Goal: Task Accomplishment & Management: Manage account settings

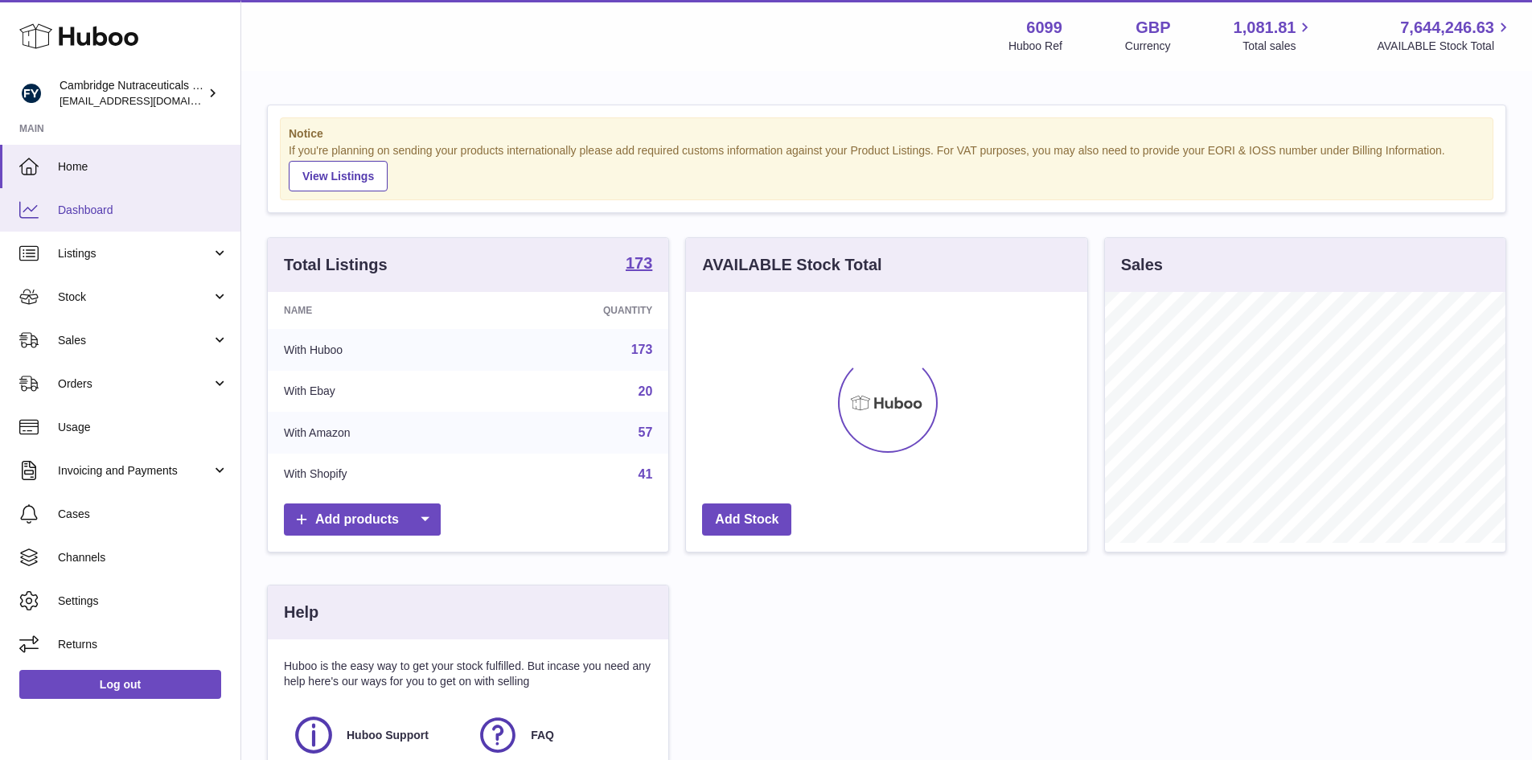
scroll to position [251, 405]
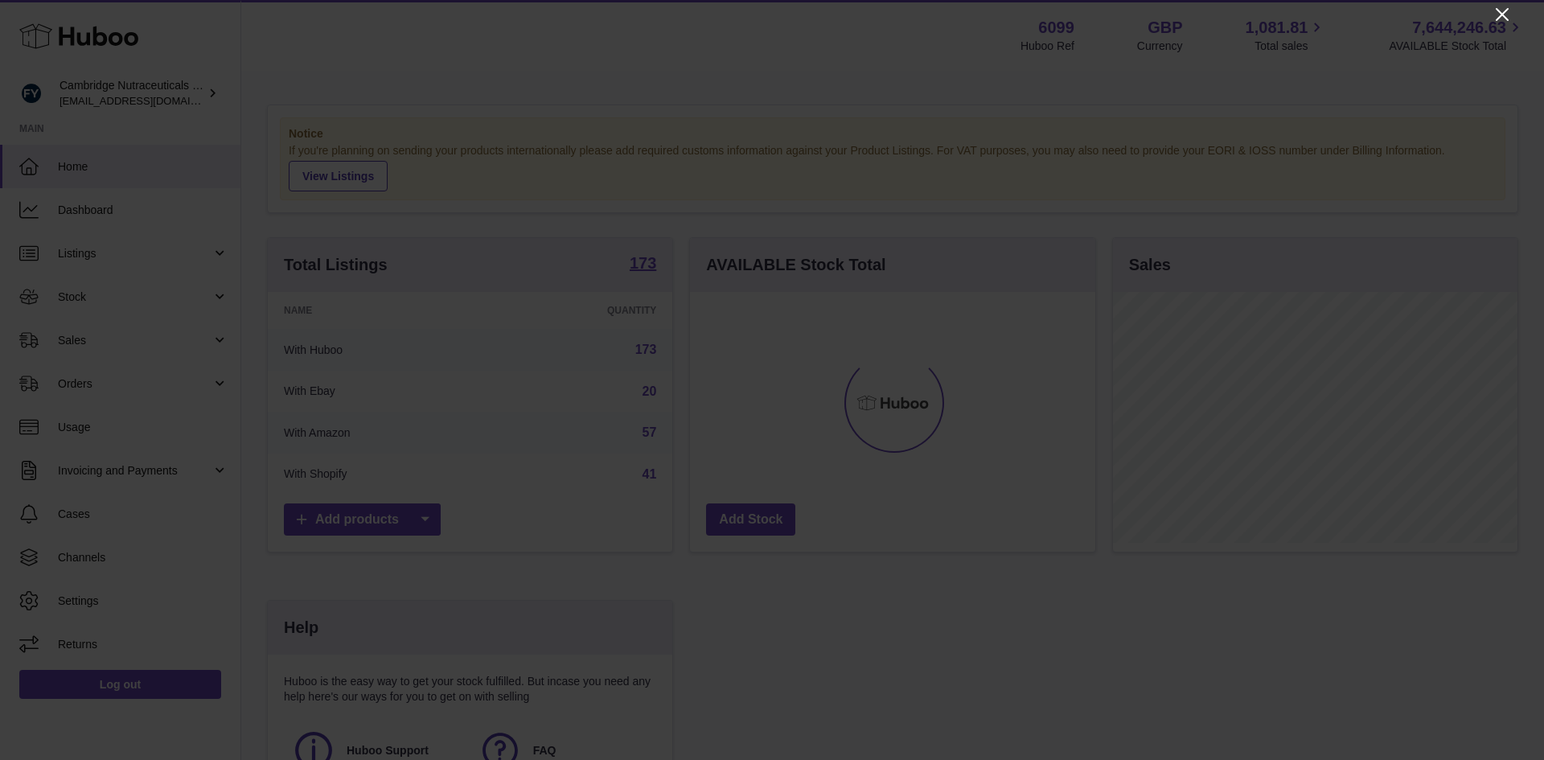
click at [1499, 9] on icon "Close" at bounding box center [1502, 14] width 19 height 19
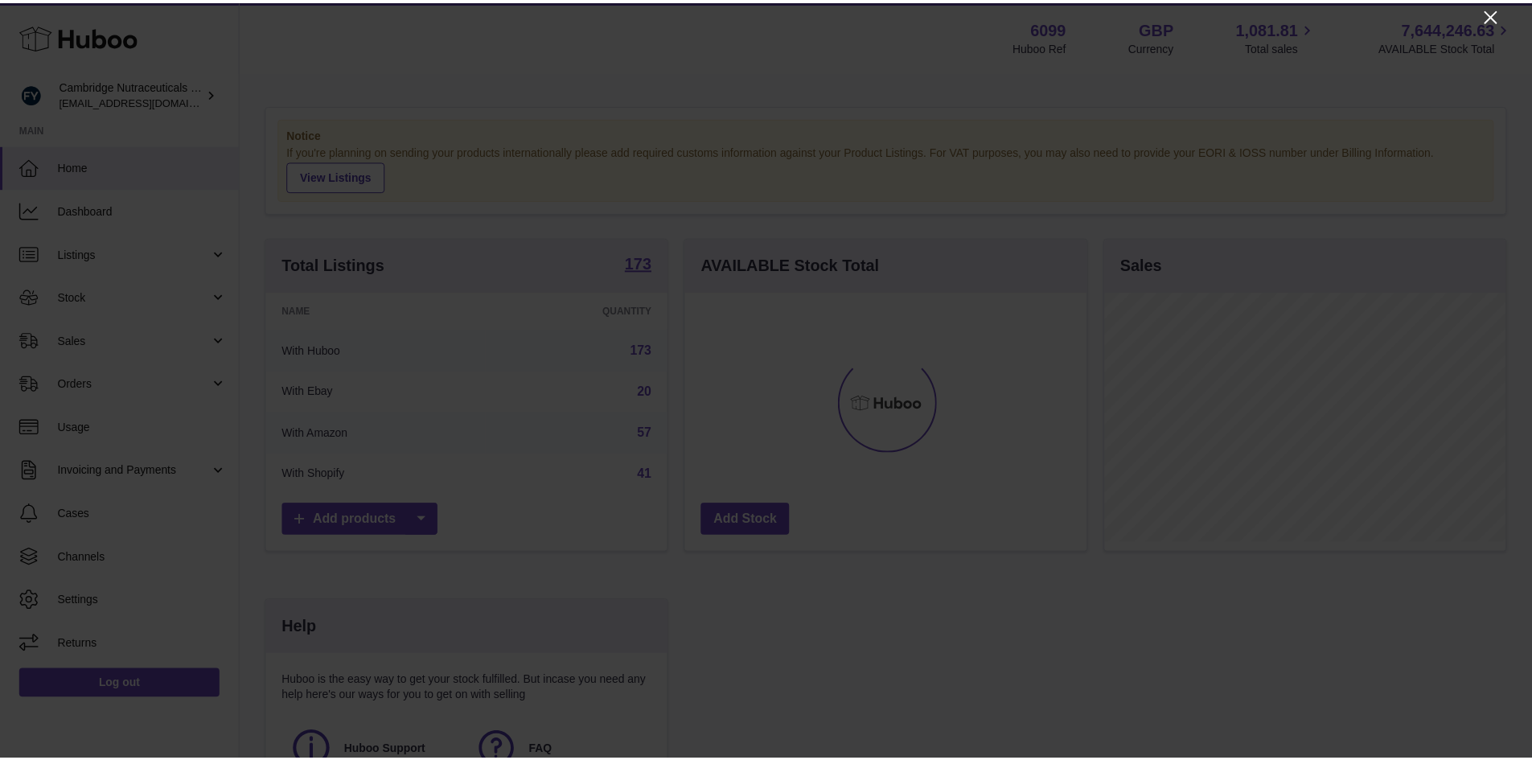
scroll to position [804138, 803988]
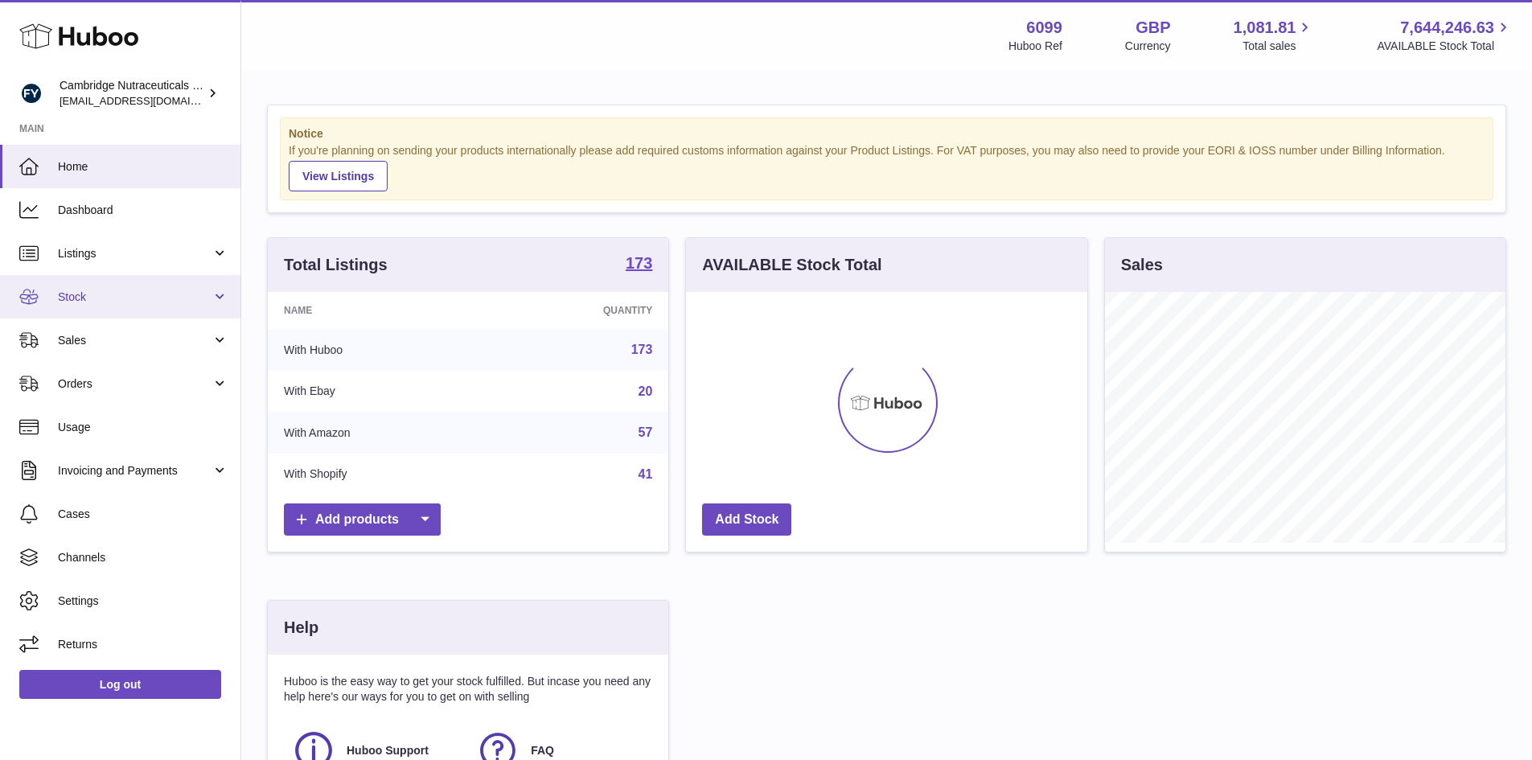
click at [74, 293] on span "Stock" at bounding box center [135, 297] width 154 height 15
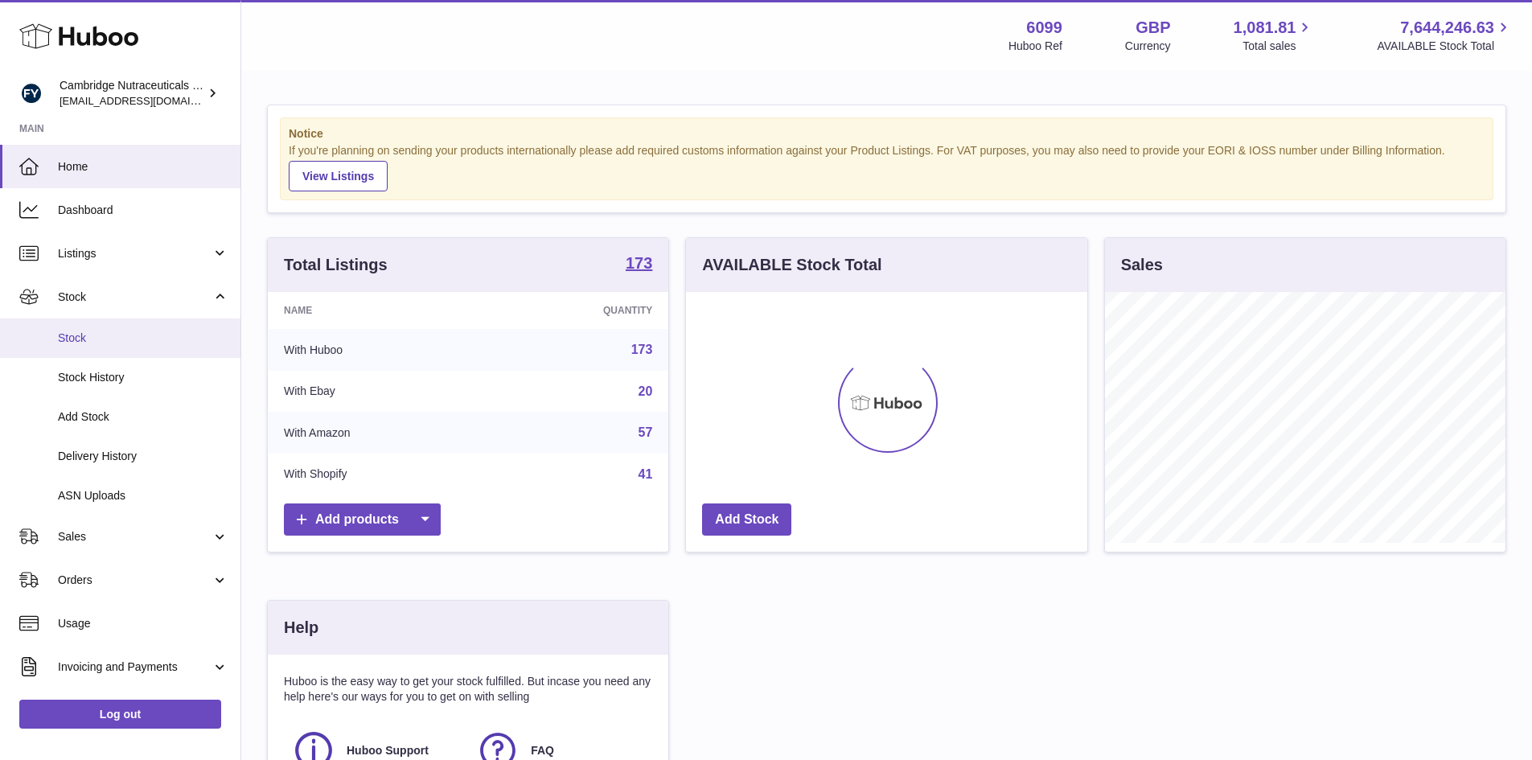
click at [73, 338] on span "Stock" at bounding box center [143, 338] width 171 height 15
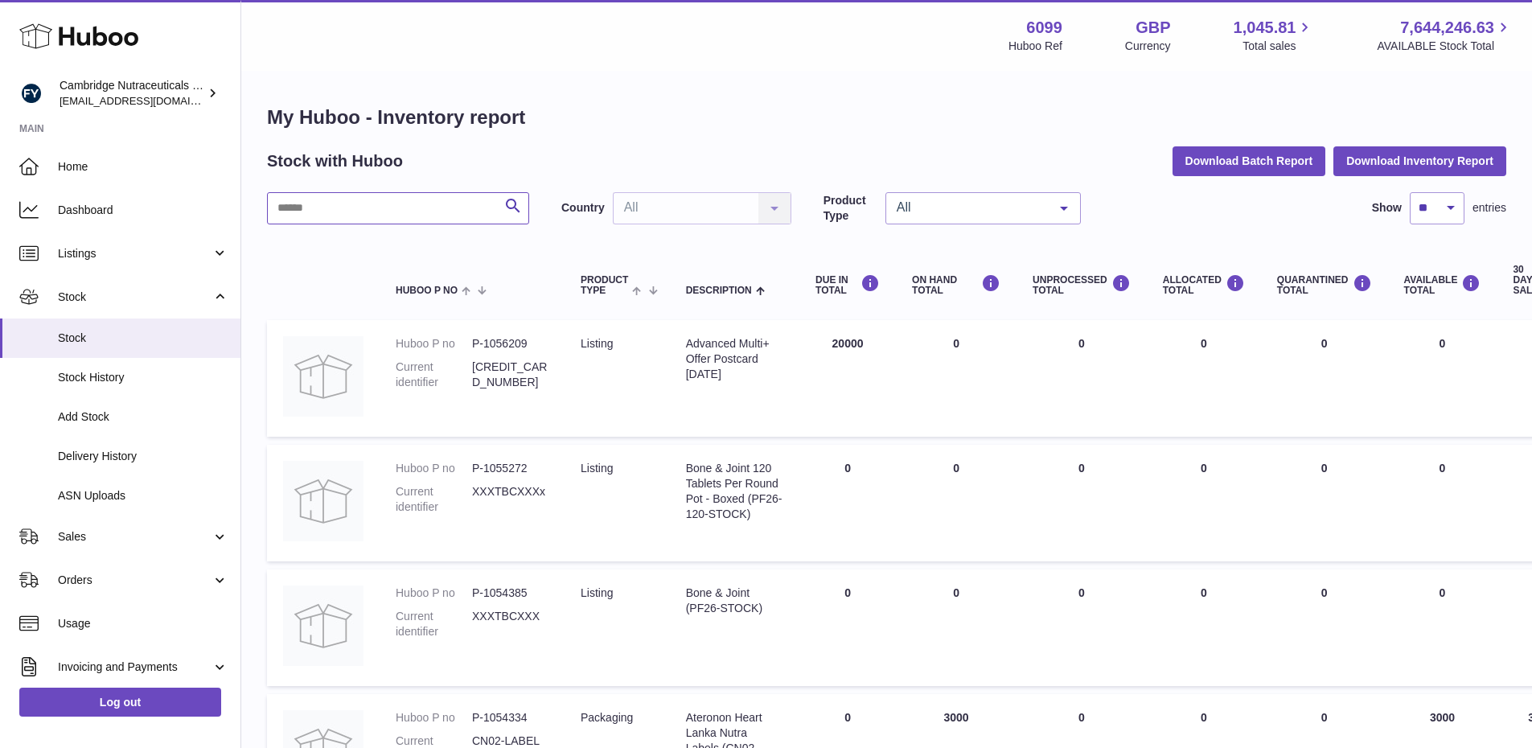
click at [301, 209] on input "text" at bounding box center [398, 208] width 262 height 32
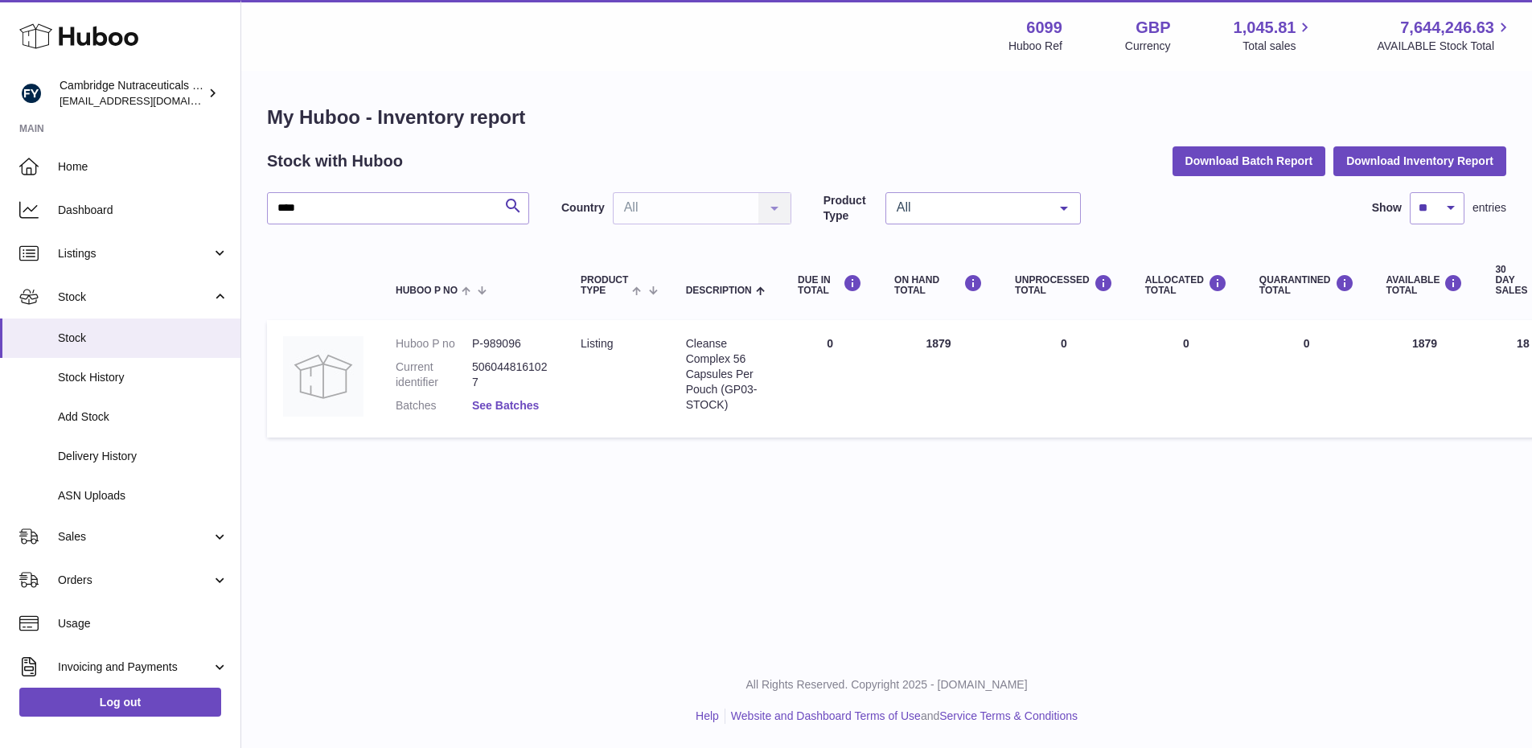
click at [509, 399] on link "See Batches" at bounding box center [505, 405] width 67 height 13
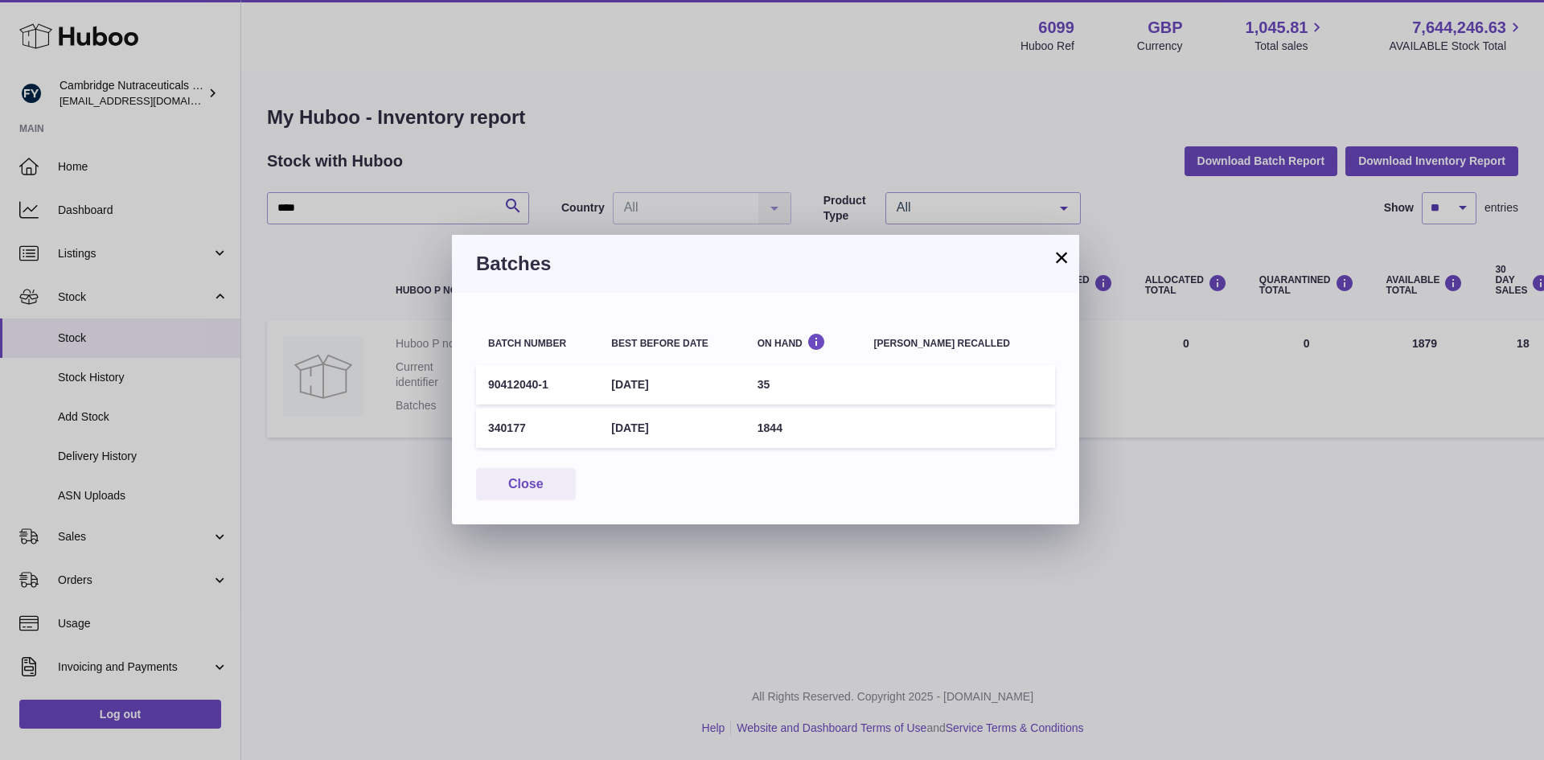
click at [1058, 257] on button "×" at bounding box center [1061, 257] width 19 height 19
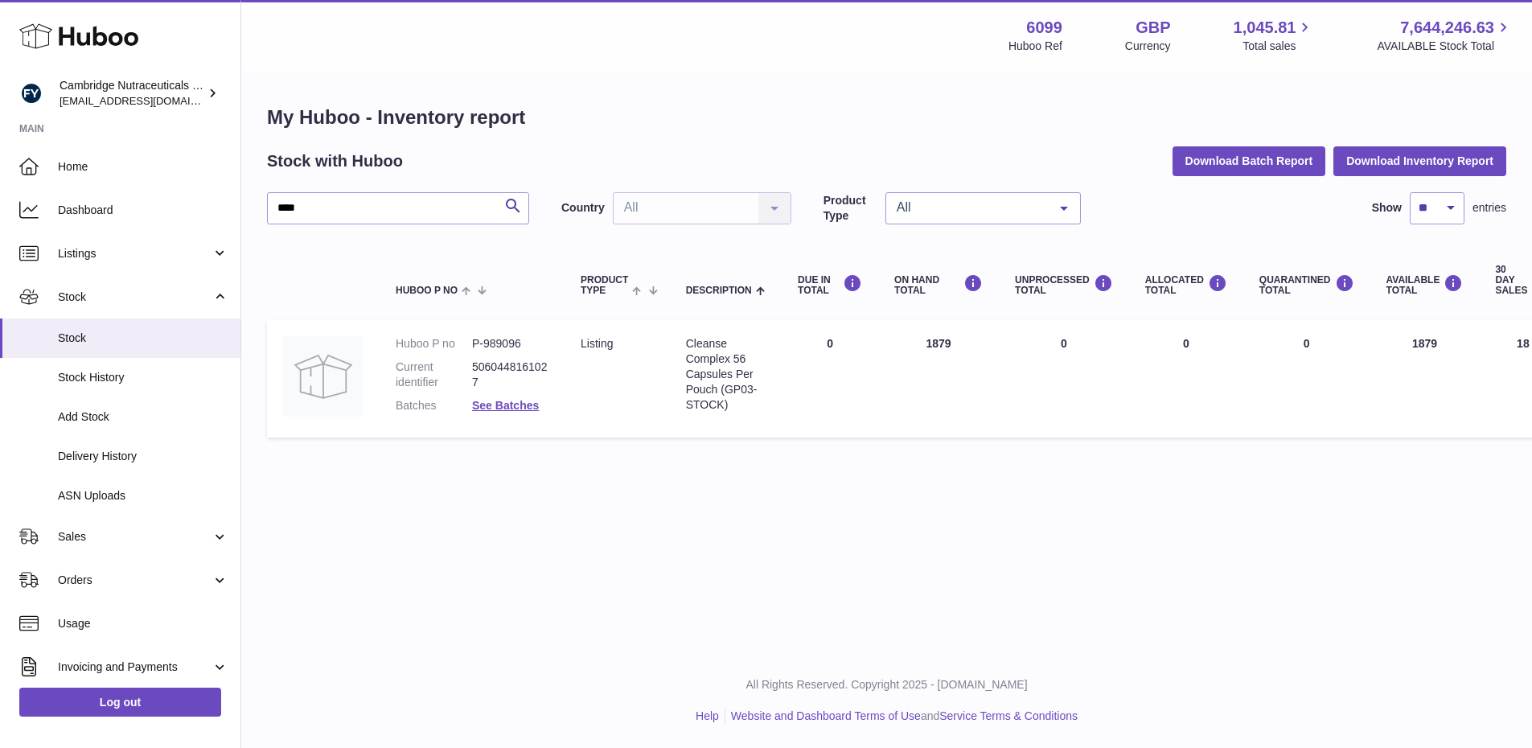
click at [495, 413] on dl "Huboo P no P-989096 Current identifier 5060448161027 Batches See Batches" at bounding box center [472, 378] width 153 height 85
click at [512, 401] on link "See Batches" at bounding box center [505, 405] width 67 height 13
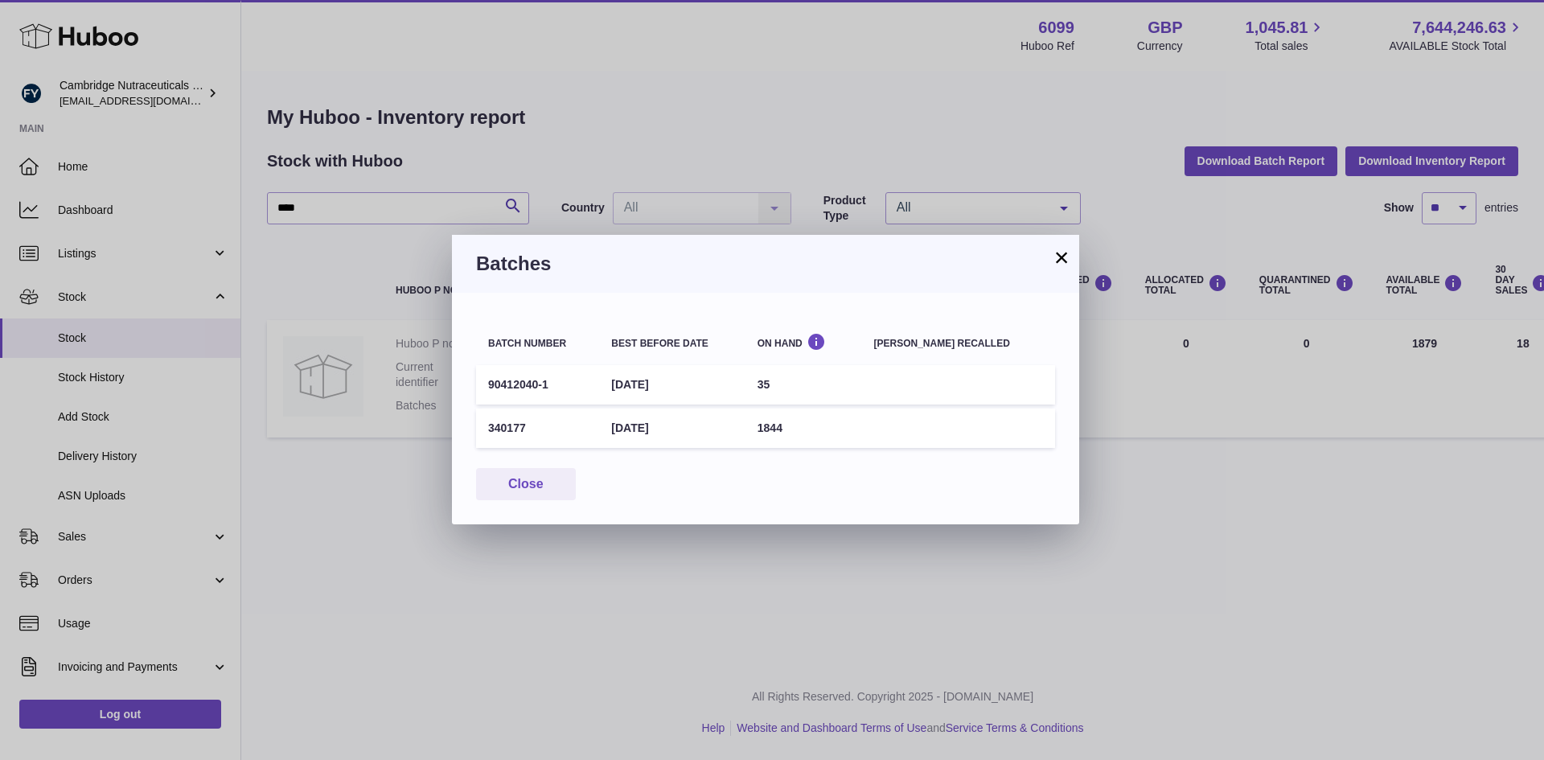
click at [1056, 261] on button "×" at bounding box center [1061, 257] width 19 height 19
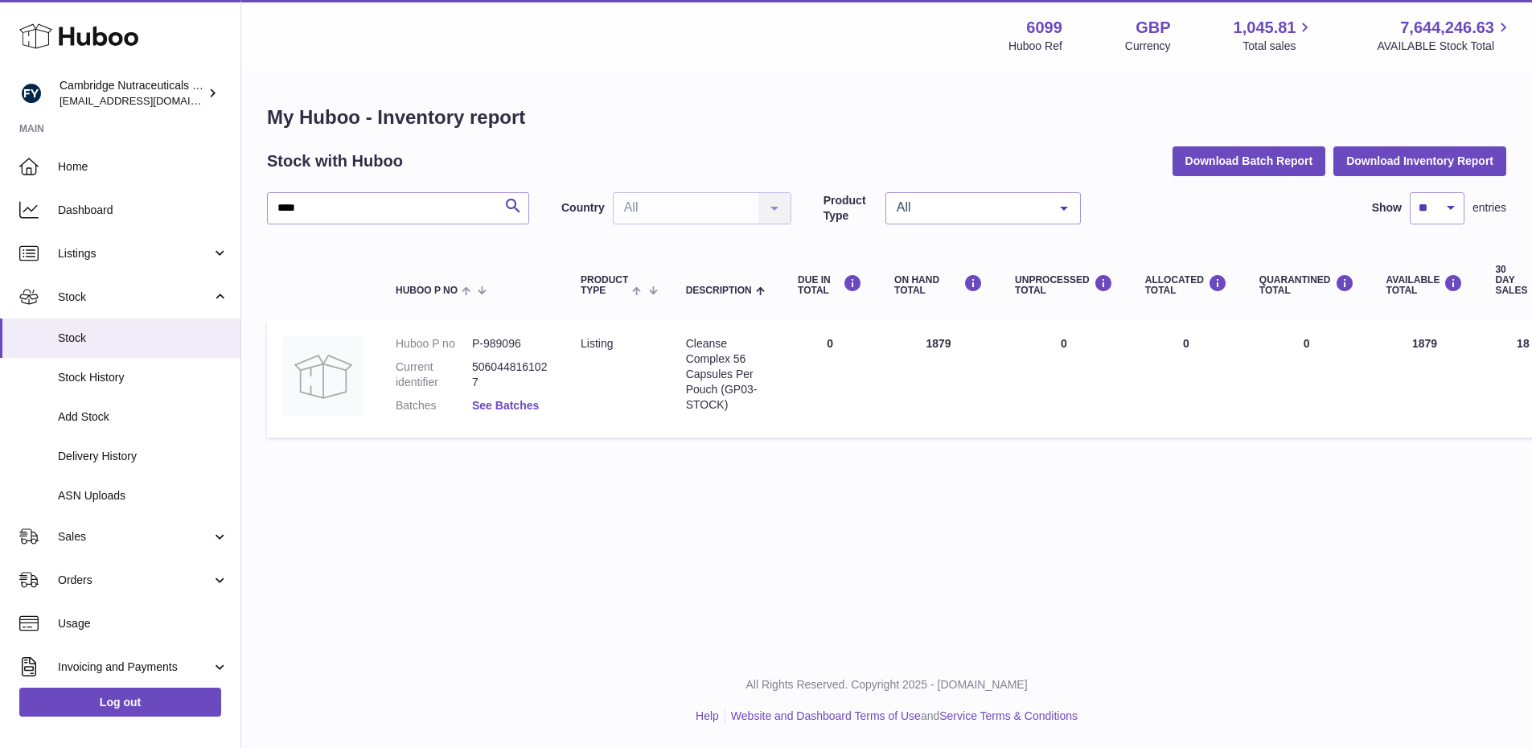
click at [489, 411] on dd "See Batches" at bounding box center [510, 405] width 76 height 15
click at [491, 399] on link "See Batches" at bounding box center [505, 405] width 67 height 13
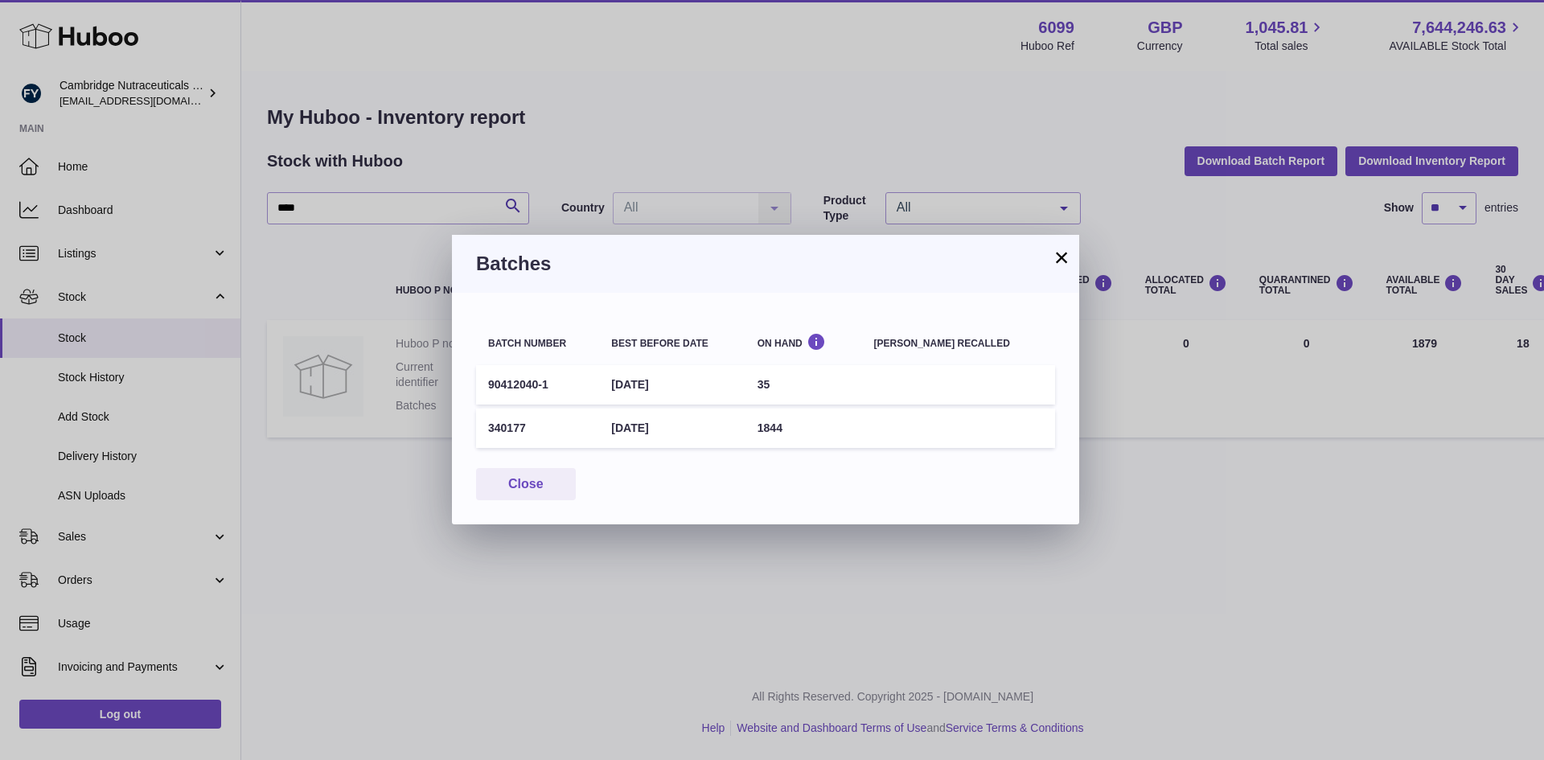
click at [1057, 264] on button "×" at bounding box center [1061, 257] width 19 height 19
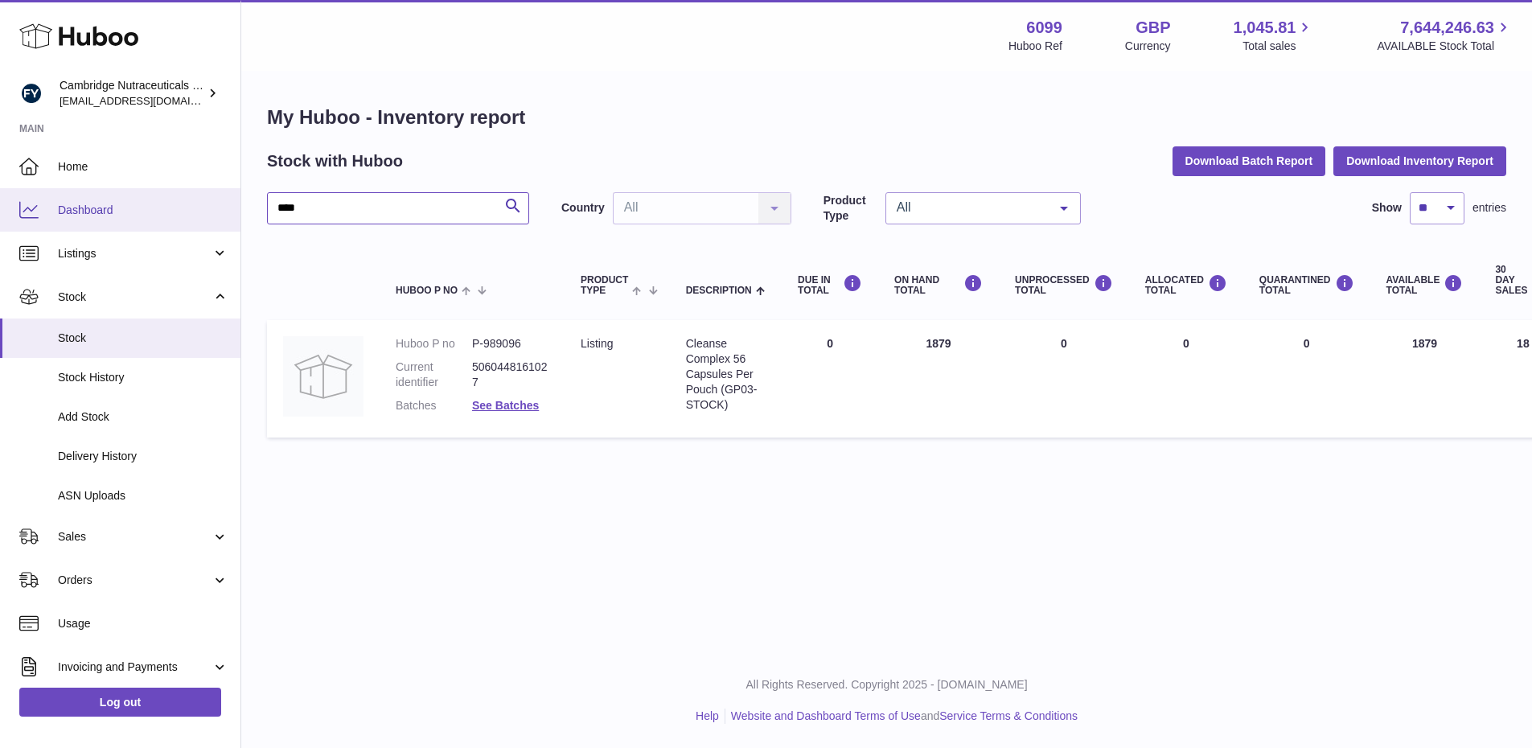
drag, startPoint x: 328, startPoint y: 212, endPoint x: 151, endPoint y: 201, distance: 177.3
click at [151, 202] on div "Huboo Cambridge Nutraceuticals Ltd huboo@camnutra.com Main Home Dashboard Listi…" at bounding box center [766, 374] width 1532 height 748
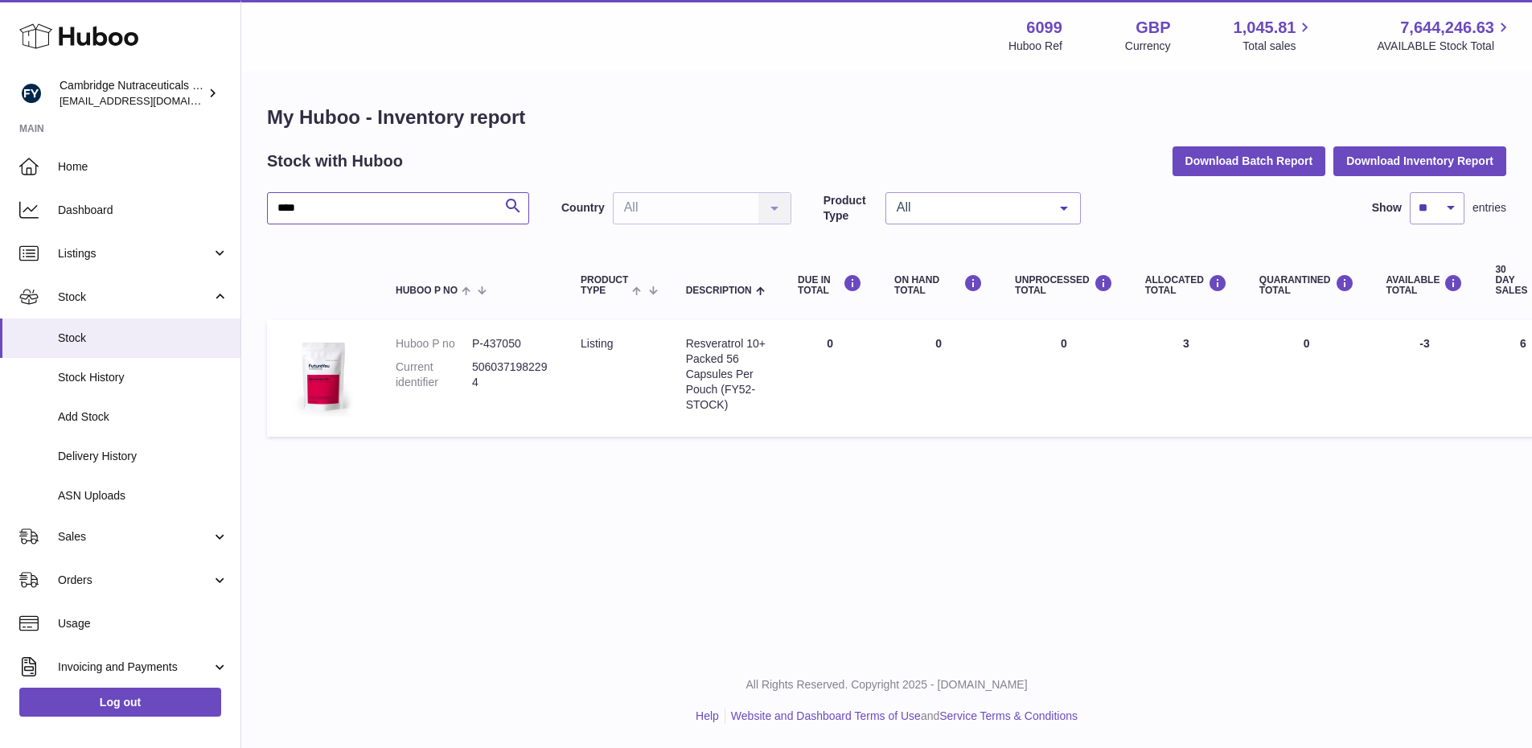
click at [411, 210] on input "****" at bounding box center [398, 208] width 262 height 32
click at [520, 408] on link "See Batches" at bounding box center [505, 405] width 67 height 13
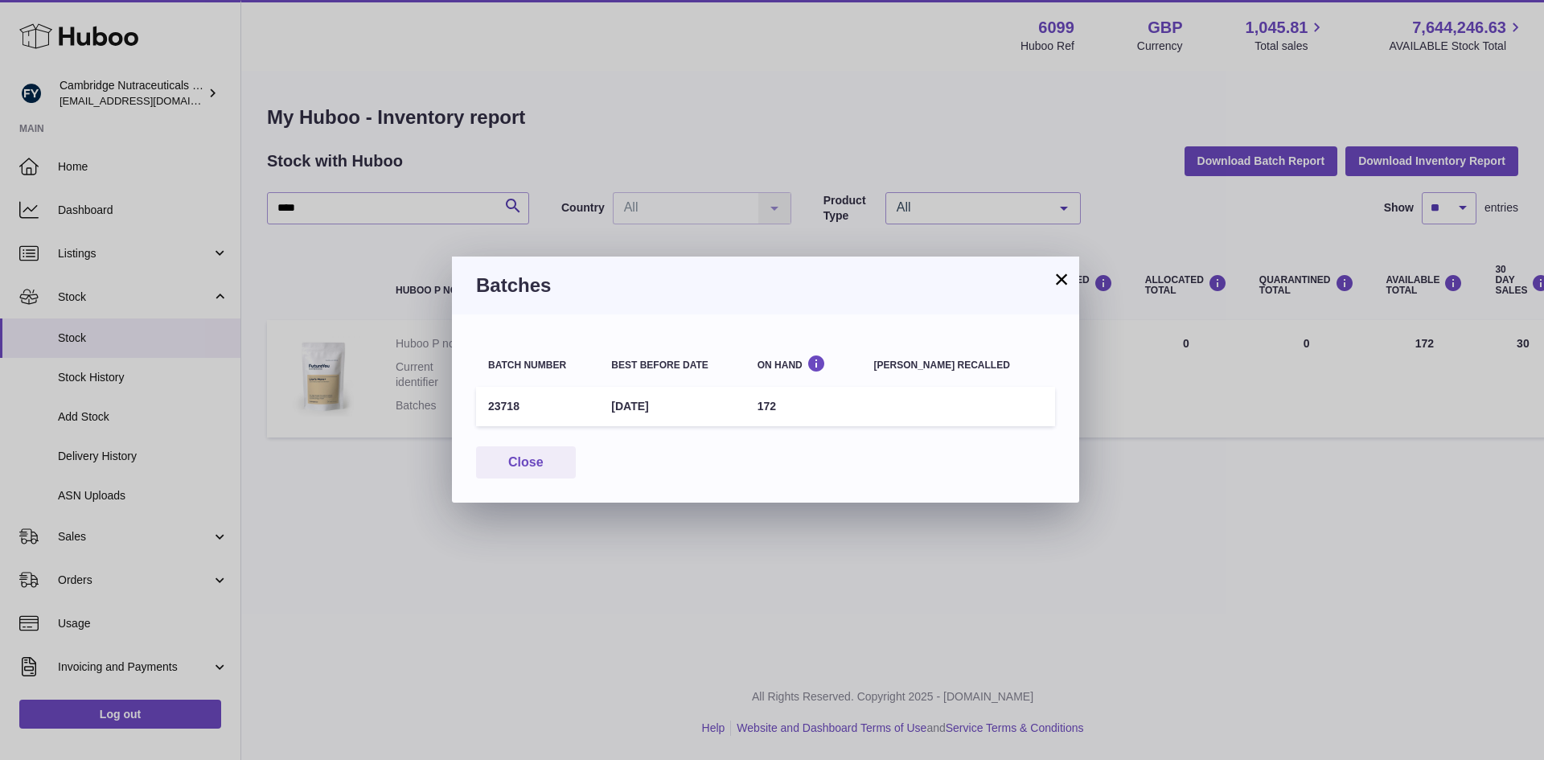
click at [1065, 280] on button "×" at bounding box center [1061, 278] width 19 height 19
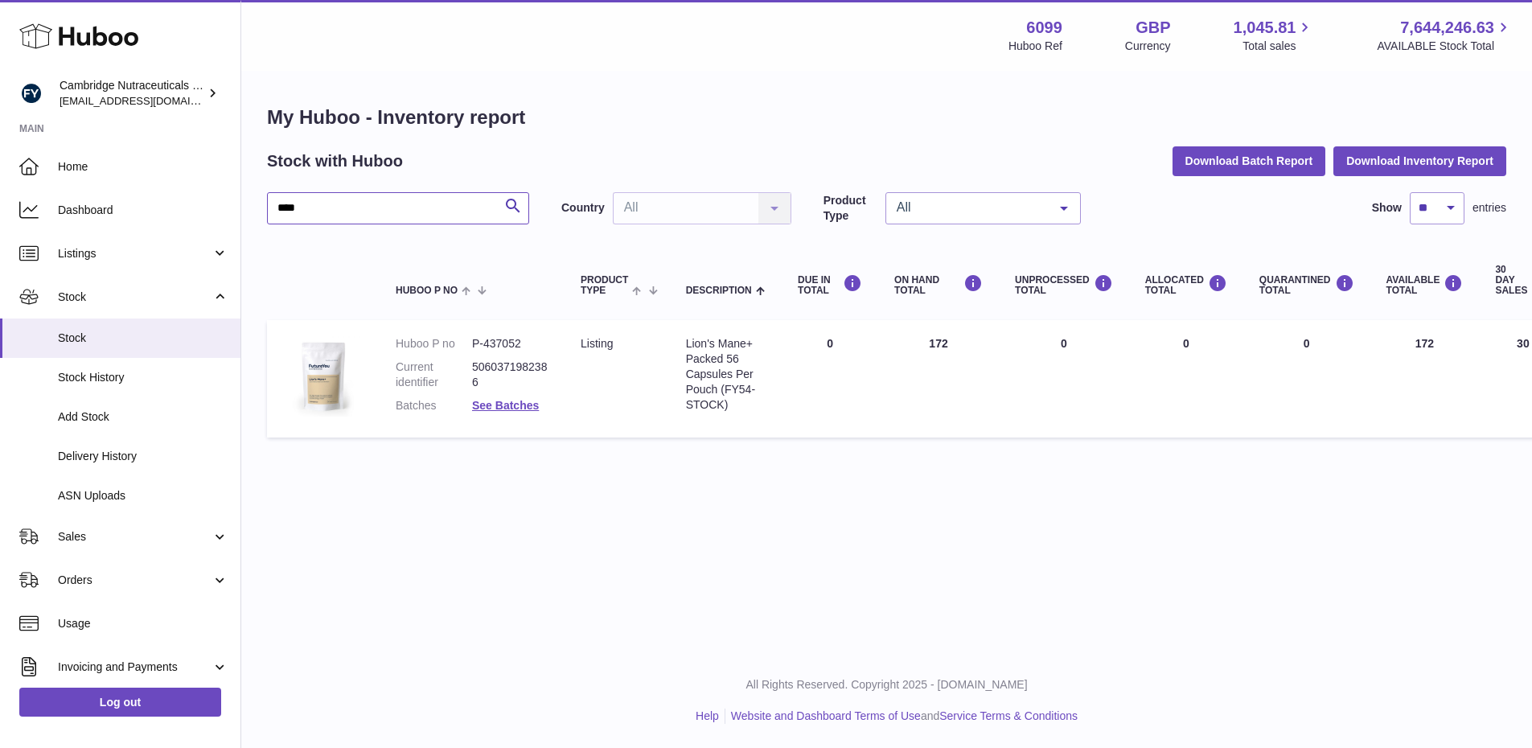
click at [399, 199] on input "****" at bounding box center [398, 208] width 262 height 32
type input "****"
click at [510, 407] on link "See Batches" at bounding box center [505, 405] width 67 height 13
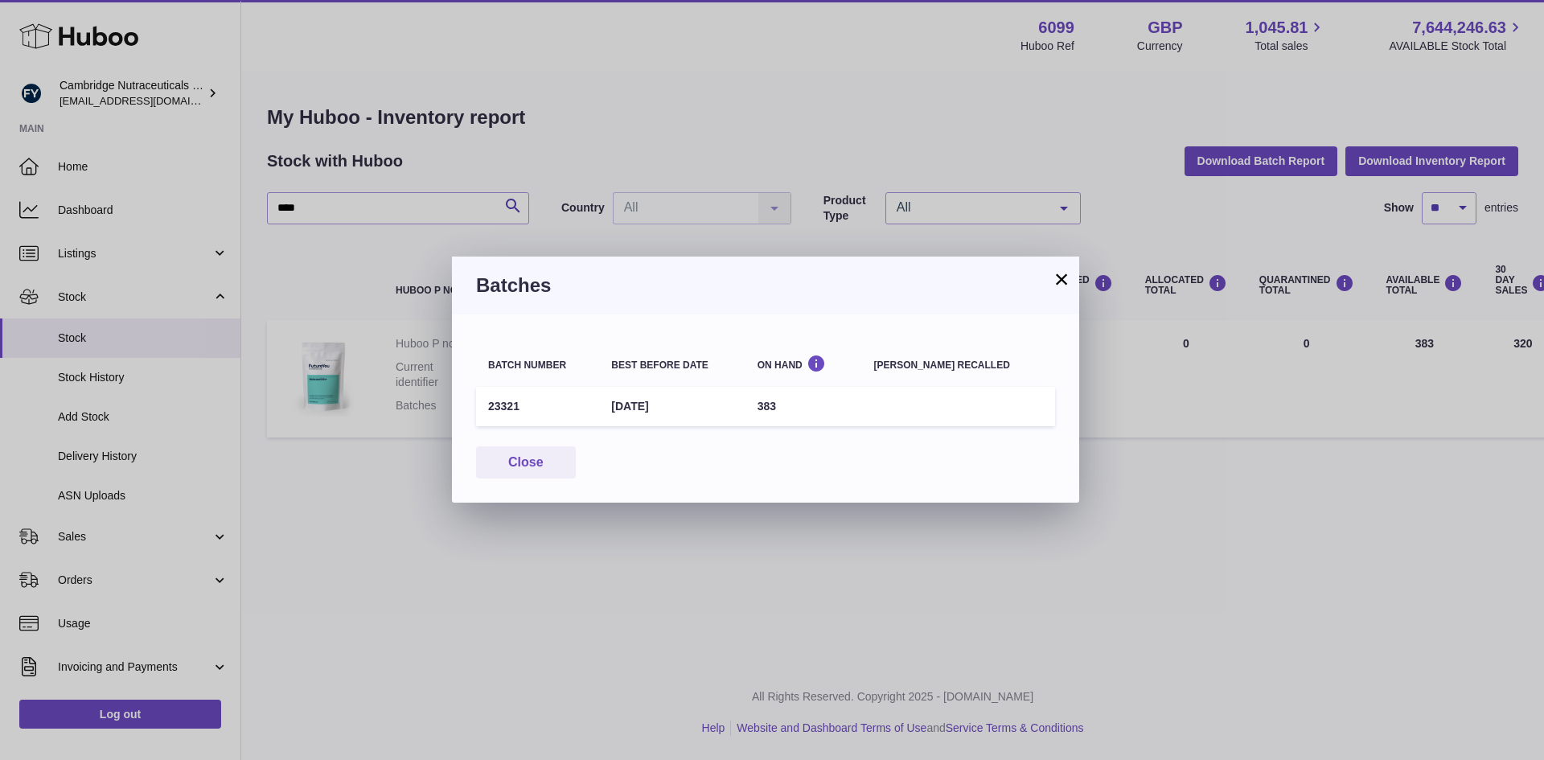
click at [1057, 273] on button "×" at bounding box center [1061, 278] width 19 height 19
